Goal: Transaction & Acquisition: Purchase product/service

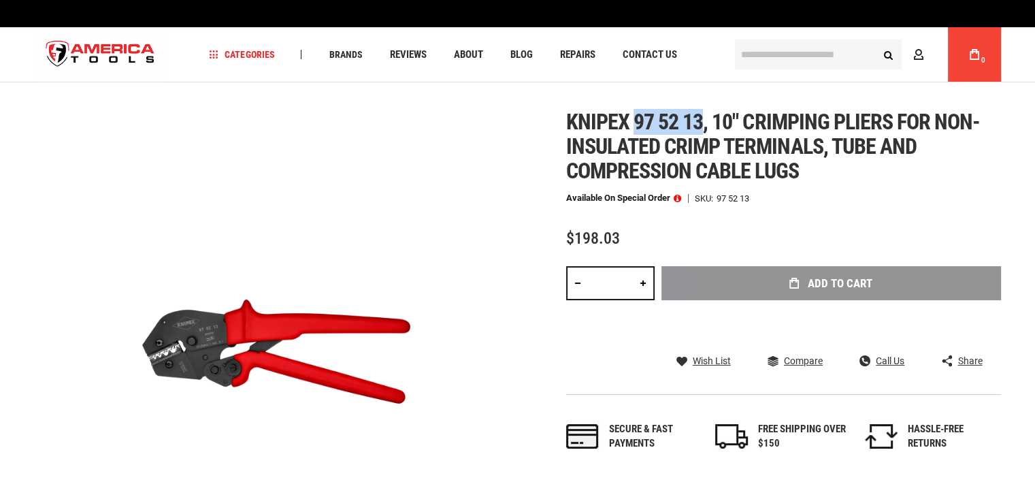
drag, startPoint x: 701, startPoint y: 122, endPoint x: 819, endPoint y: 2, distance: 168.3
click at [632, 122] on span "Knipex 97 52 13, 10" crimping pliers for non-insulated crimp terminals, tube an…" at bounding box center [773, 146] width 414 height 75
copy span "97 52 13"
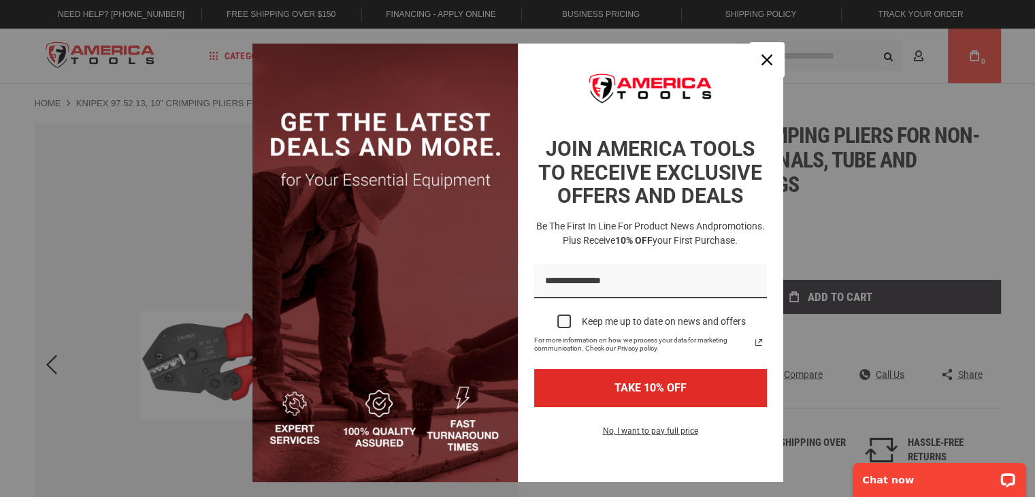
click at [756, 63] on div "Close" at bounding box center [767, 60] width 22 height 22
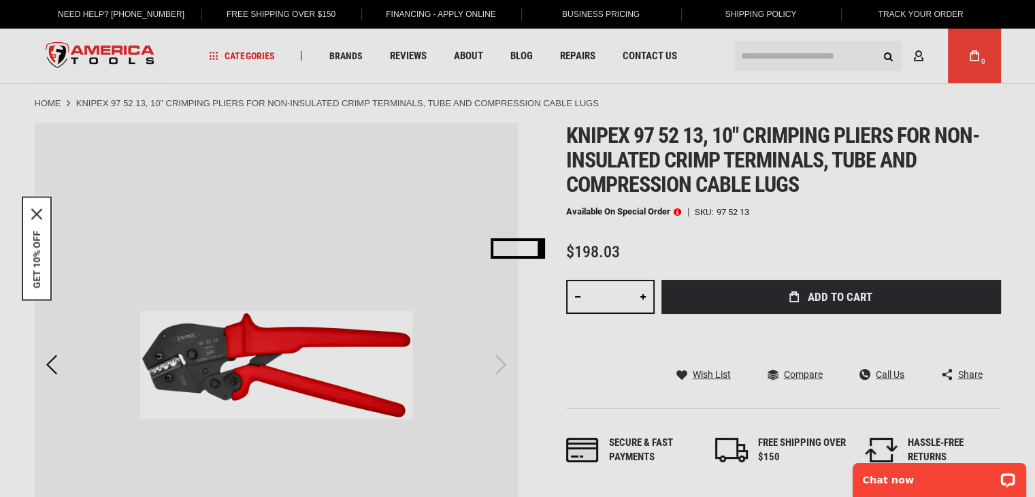
drag, startPoint x: 618, startPoint y: 297, endPoint x: 594, endPoint y: 297, distance: 24.5
click at [594, 297] on div "Please wait..." at bounding box center [517, 248] width 1035 height 497
drag, startPoint x: 607, startPoint y: 295, endPoint x: 614, endPoint y: 295, distance: 7.5
click at [611, 295] on div "Please wait..." at bounding box center [517, 248] width 1035 height 497
drag, startPoint x: 632, startPoint y: 295, endPoint x: 639, endPoint y: 297, distance: 7.1
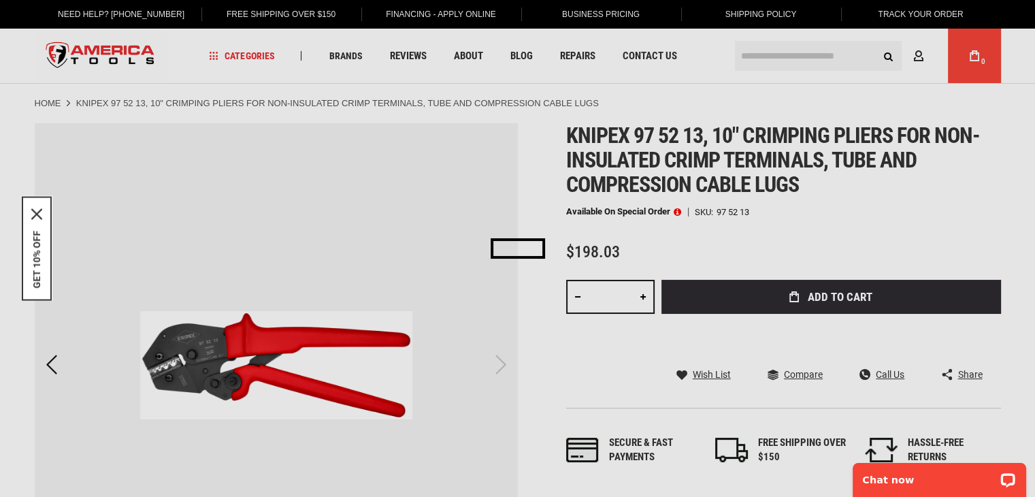
click at [634, 295] on div "Please wait..." at bounding box center [517, 248] width 1035 height 497
click at [640, 297] on div "Please wait..." at bounding box center [517, 248] width 1035 height 497
click at [642, 297] on div "Please wait..." at bounding box center [517, 248] width 1035 height 497
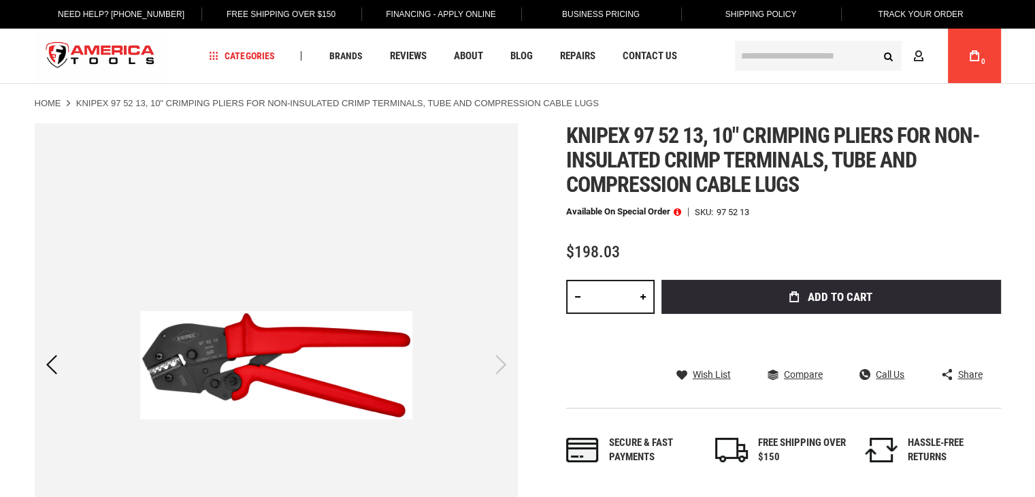
click at [675, 208] on span at bounding box center [676, 212] width 7 height 10
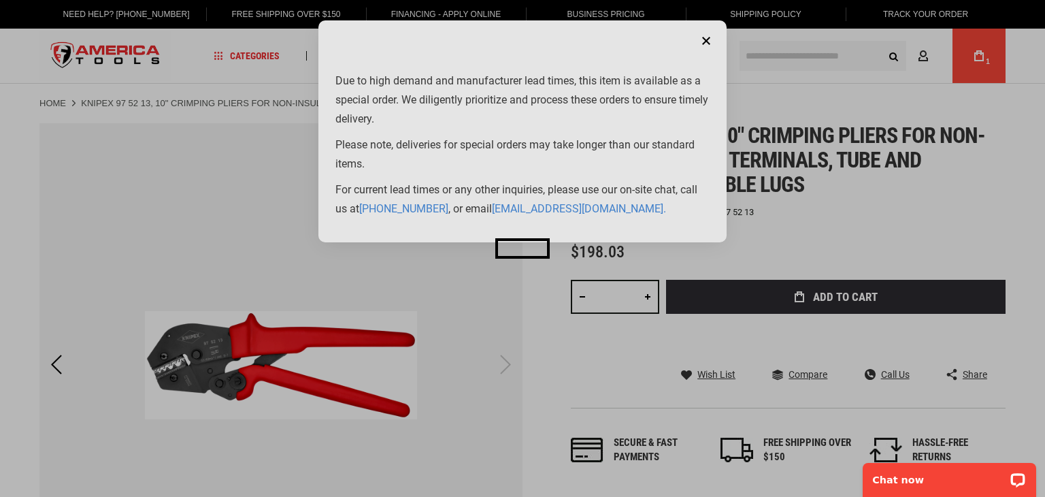
click at [705, 39] on div "Please wait..." at bounding box center [522, 248] width 1045 height 497
click at [580, 258] on div "Please wait..." at bounding box center [522, 248] width 1045 height 497
click at [704, 44] on div "Please wait..." at bounding box center [522, 248] width 1045 height 497
